Goal: Task Accomplishment & Management: Manage account settings

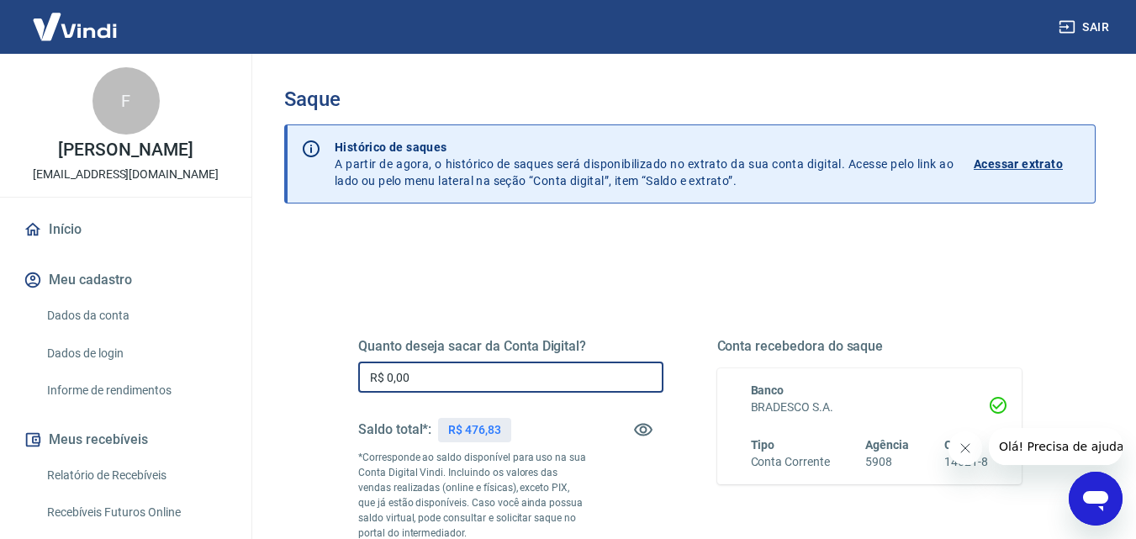
drag, startPoint x: 431, startPoint y: 377, endPoint x: 284, endPoint y: 341, distance: 151.3
click at [280, 361] on div "Saque Histórico de saques A partir de agora, o histórico de saques será disponi…" at bounding box center [690, 389] width 852 height 670
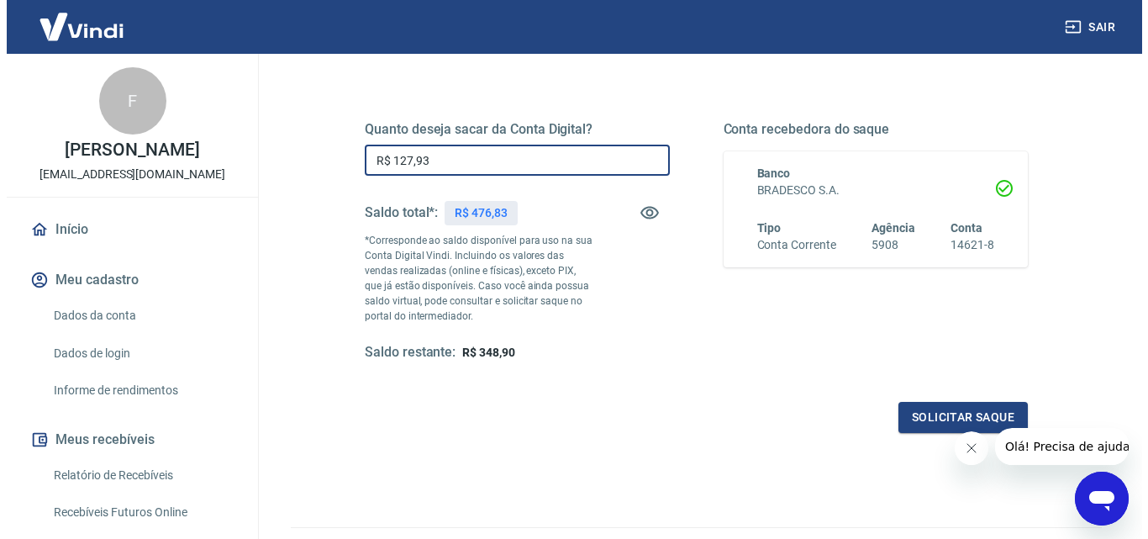
scroll to position [252, 0]
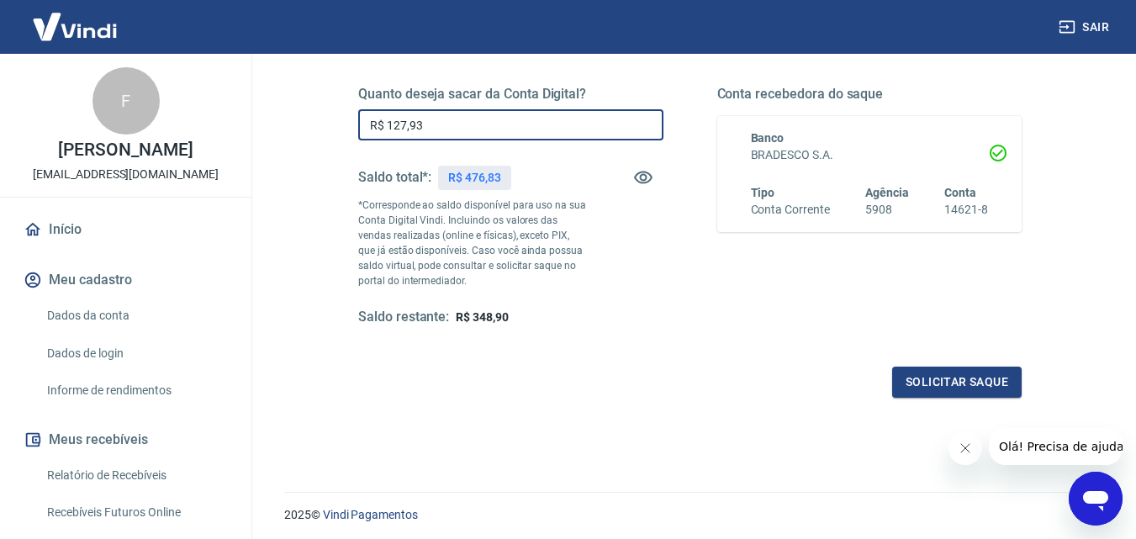
type input "R$ 127,93"
click at [964, 380] on button "Solicitar saque" at bounding box center [956, 382] width 129 height 31
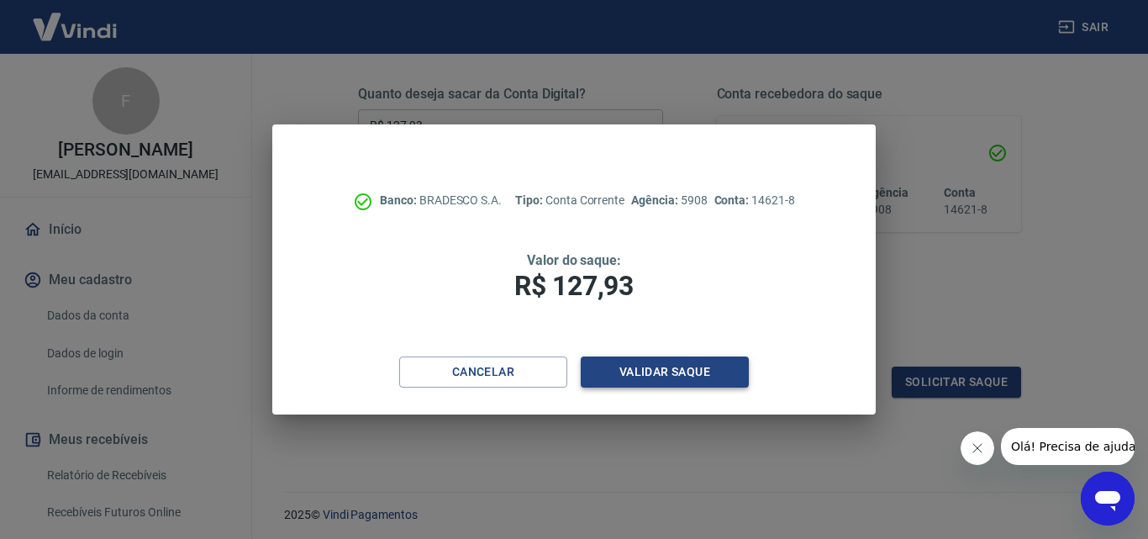
click at [685, 372] on button "Validar saque" at bounding box center [665, 371] width 168 height 31
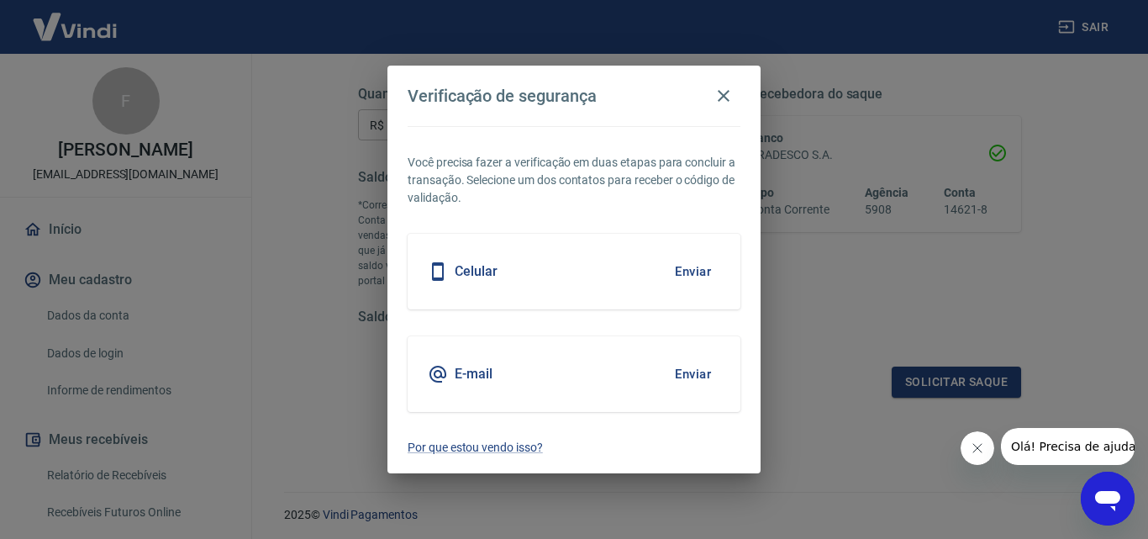
click at [694, 273] on button "Enviar" at bounding box center [693, 271] width 55 height 35
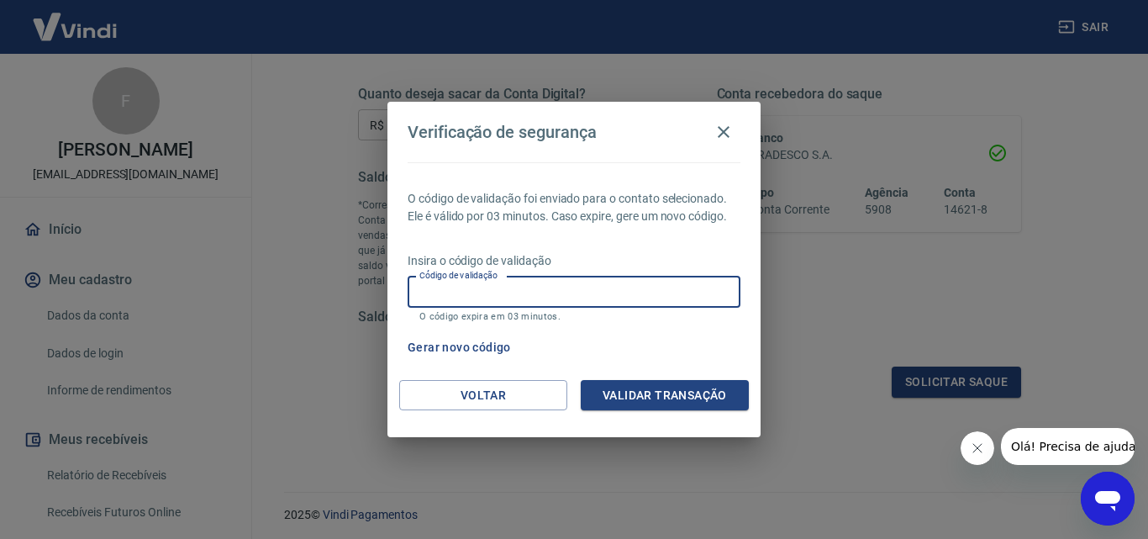
click at [425, 286] on input "Código de validação" at bounding box center [574, 292] width 333 height 31
type input "438362"
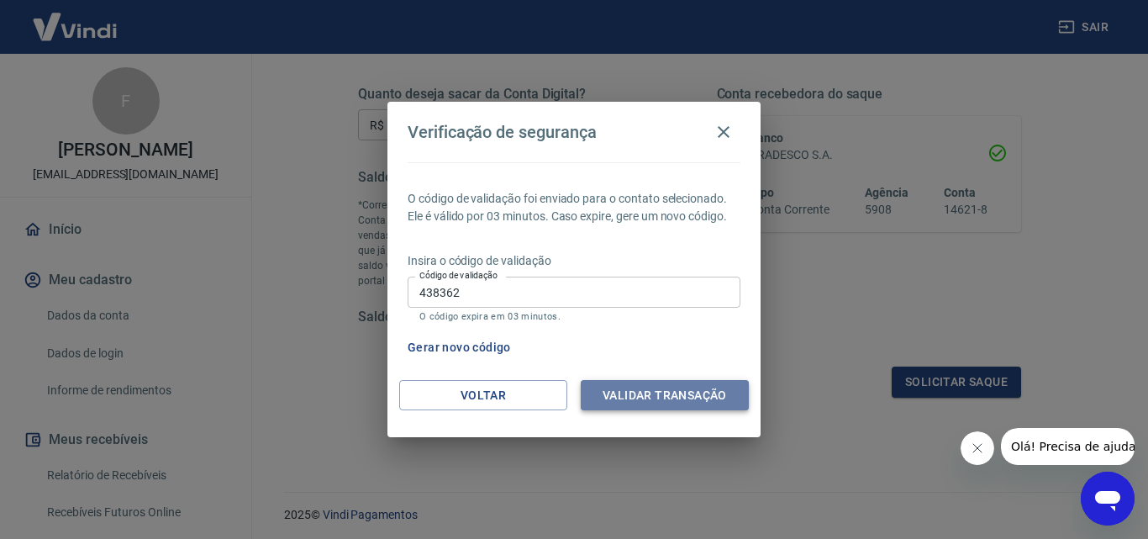
click at [683, 396] on button "Validar transação" at bounding box center [665, 395] width 168 height 31
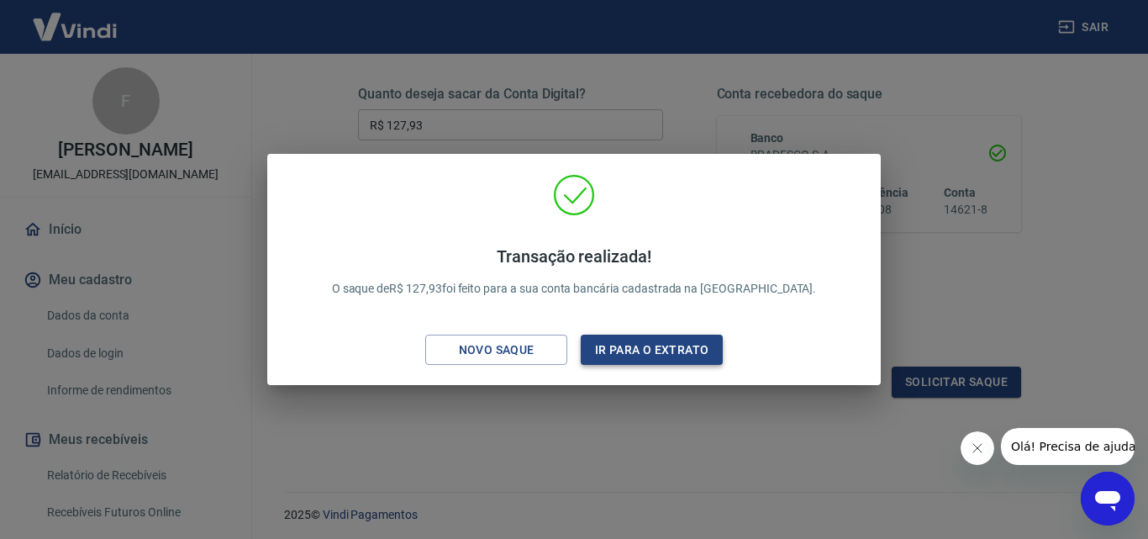
click at [690, 345] on button "Ir para o extrato" at bounding box center [652, 350] width 142 height 31
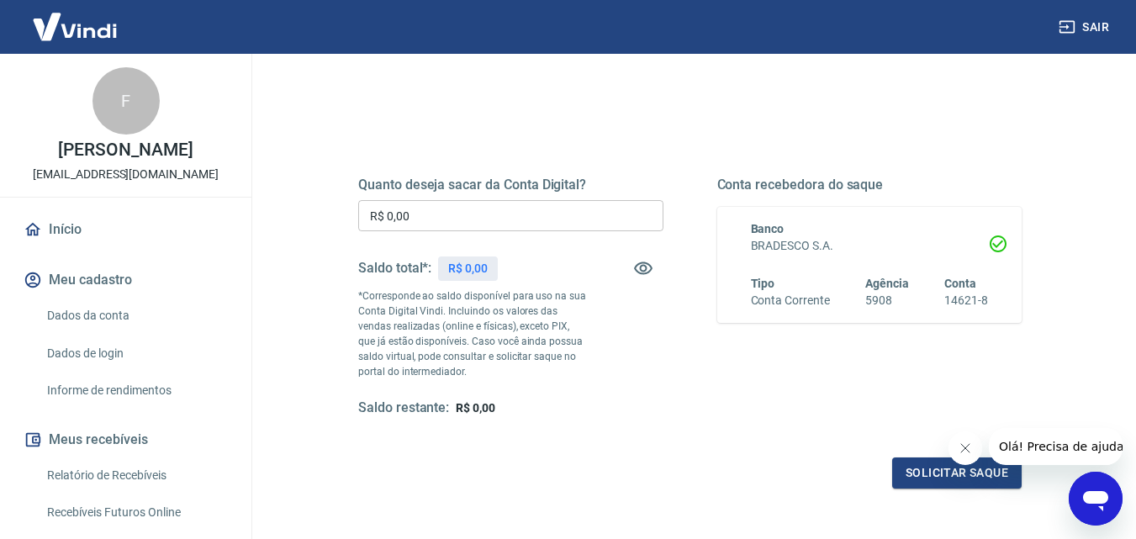
scroll to position [168, 0]
